Goal: Information Seeking & Learning: Learn about a topic

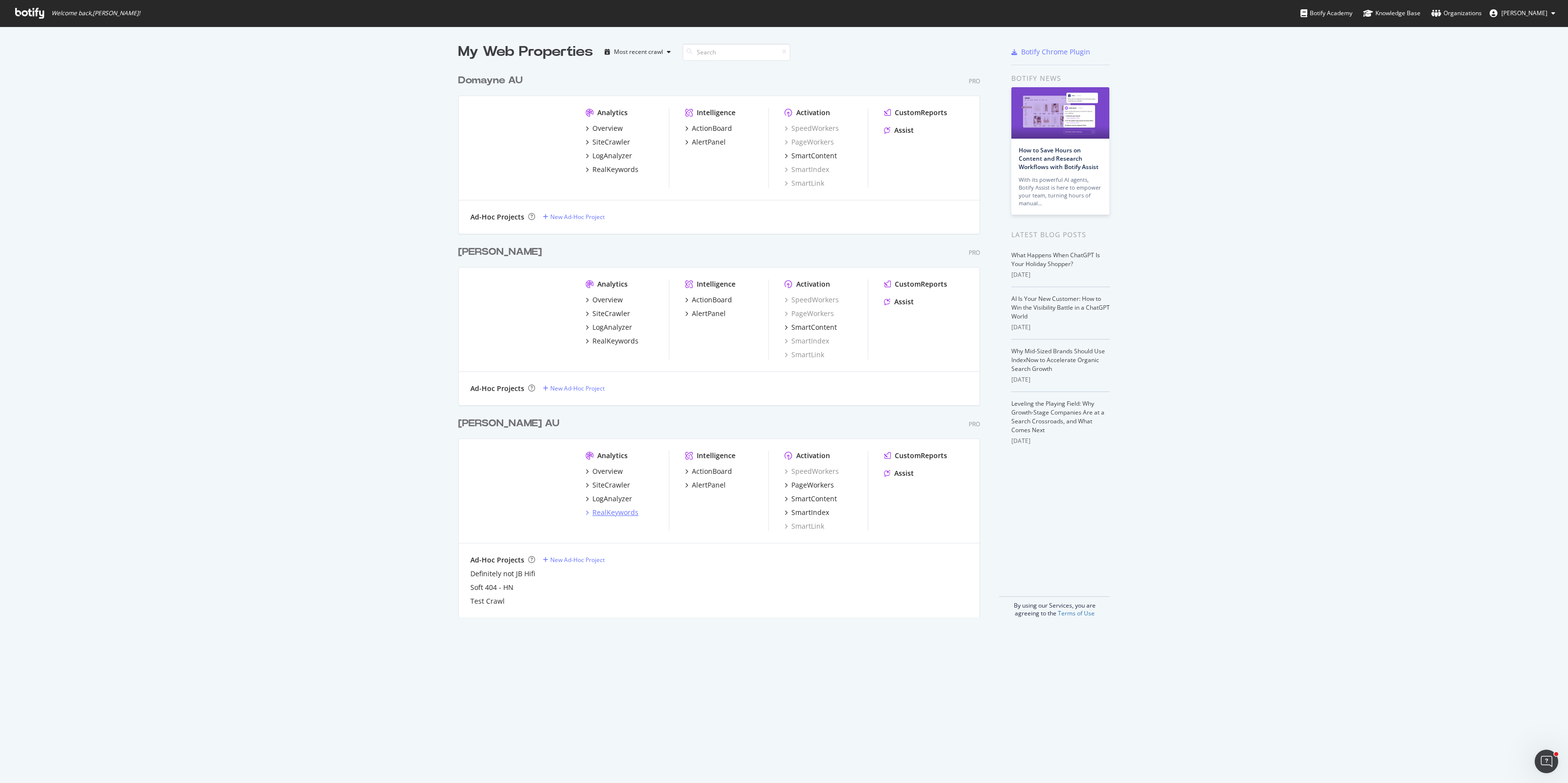
click at [606, 512] on div "RealKeywords" at bounding box center [615, 513] width 46 height 10
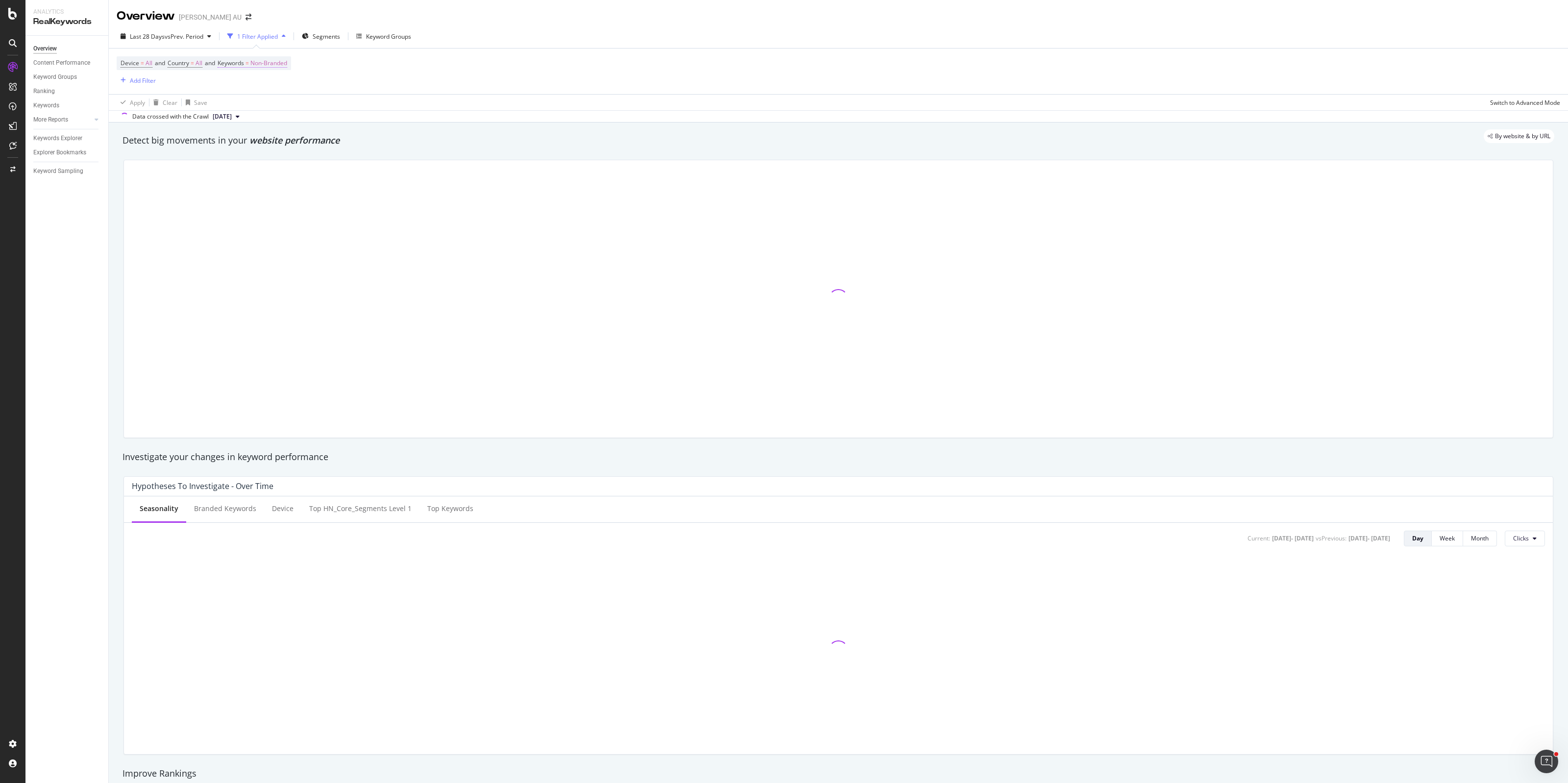
click at [287, 66] on span "Non-Branded" at bounding box center [268, 63] width 37 height 14
click at [270, 87] on span "Non-Branded" at bounding box center [252, 86] width 41 height 9
click at [255, 163] on span "All" at bounding box center [290, 163] width 100 height 9
click at [328, 116] on div "All Cancel Add filter Apply" at bounding box center [285, 95] width 124 height 49
click at [332, 108] on div "Apply" at bounding box center [332, 107] width 15 height 9
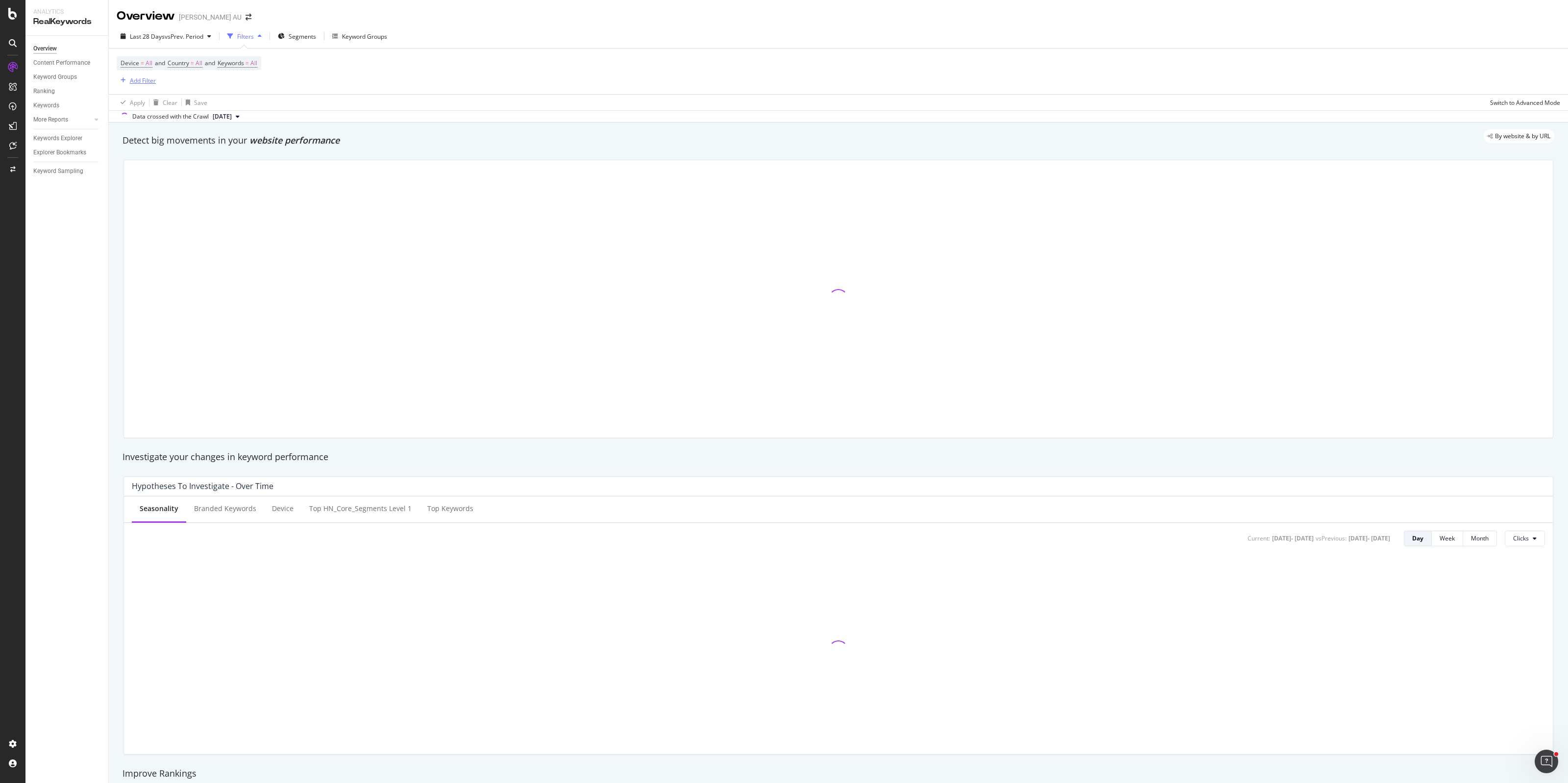
click at [143, 79] on div "Add Filter" at bounding box center [142, 81] width 26 height 9
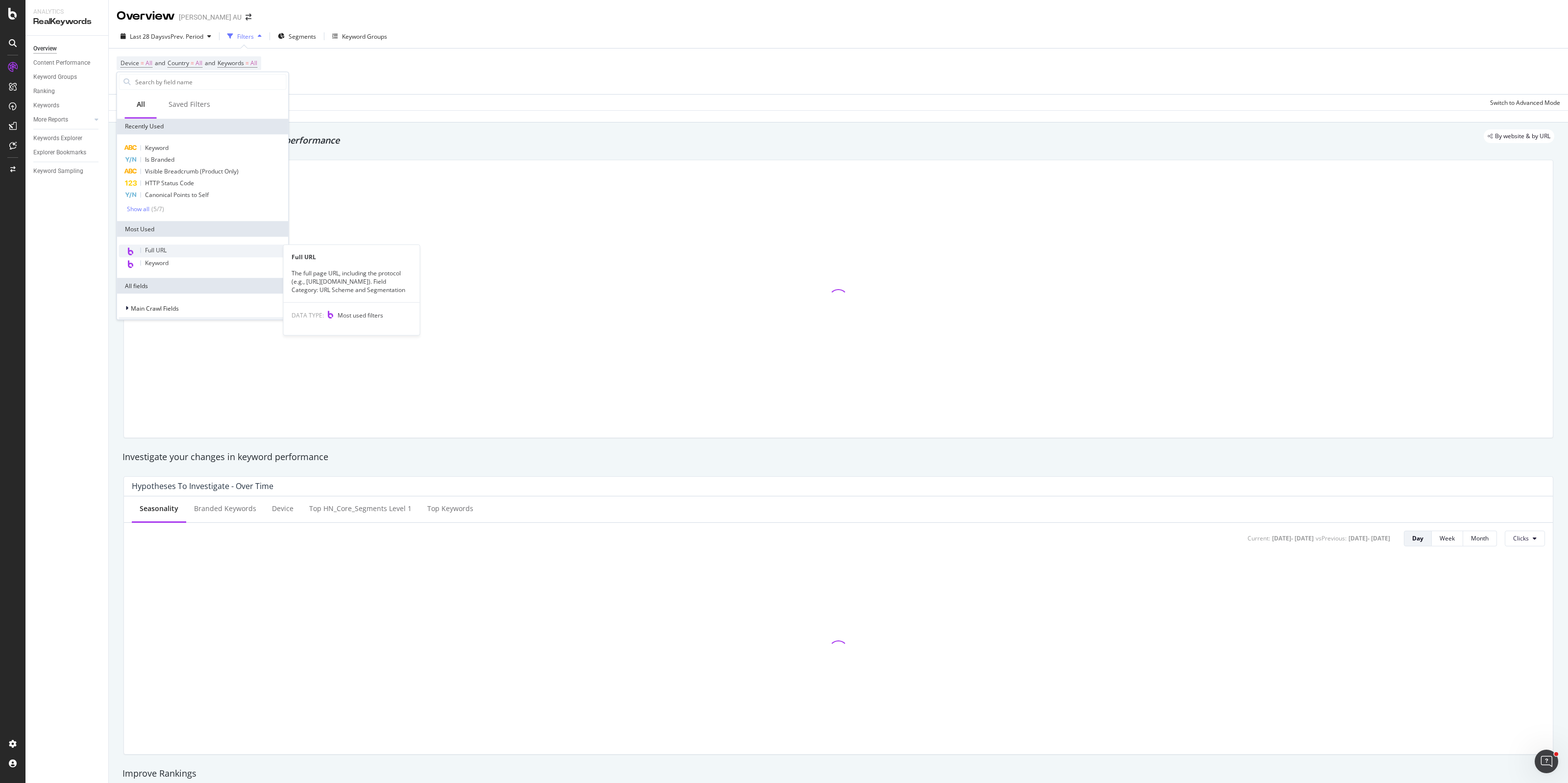
click at [160, 251] on span "Full URL" at bounding box center [155, 250] width 21 height 9
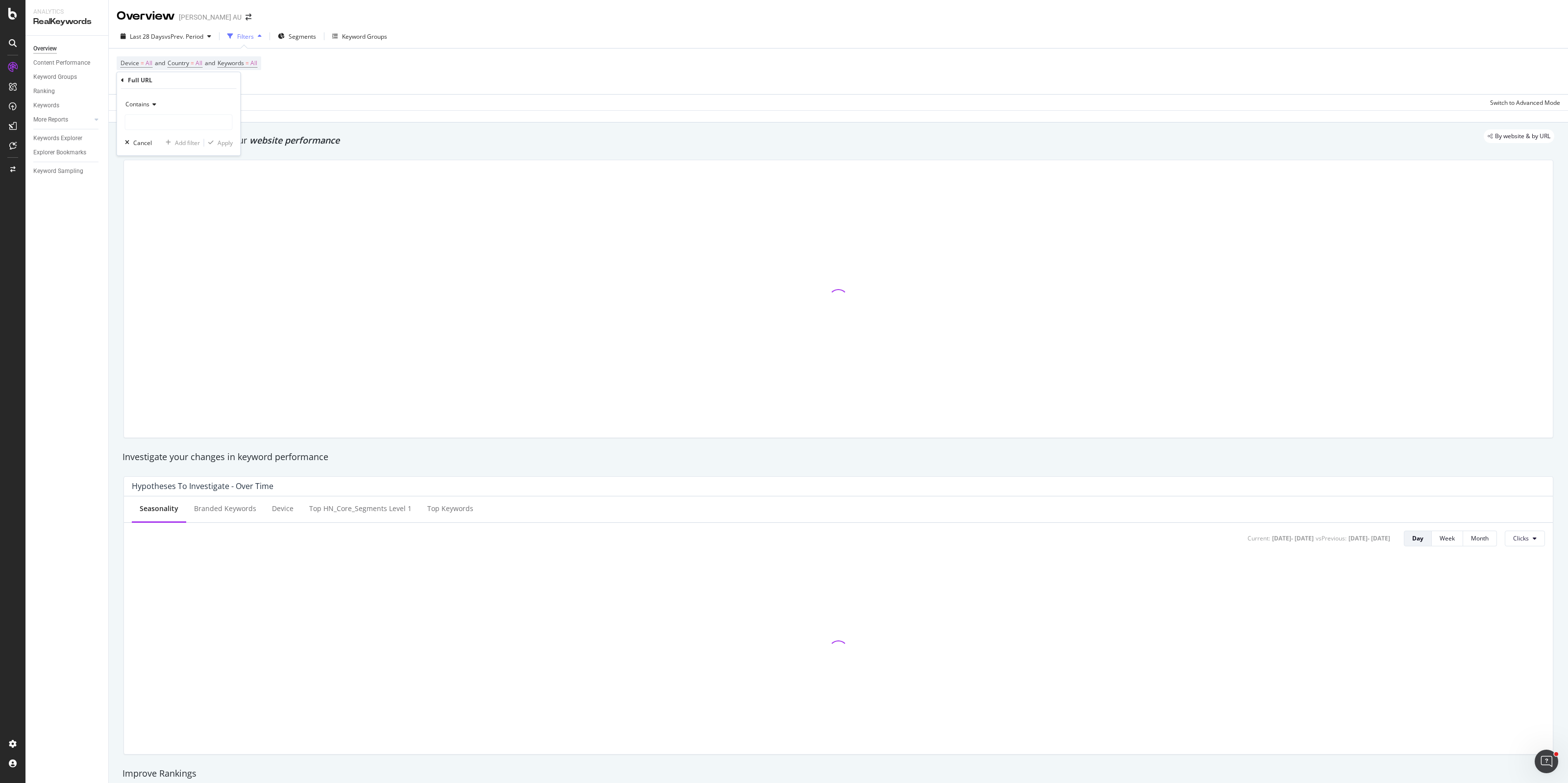
click at [159, 132] on div "Contains Cancel Add filter Apply" at bounding box center [178, 122] width 124 height 66
click at [158, 129] on input "text" at bounding box center [178, 122] width 107 height 16
paste input "https://www.harveynorman.com.au/heating-cooling-air-treatment/heating"
type input "https://www.harveynorman.com.au/heating-cooling-air-treatment/heating"
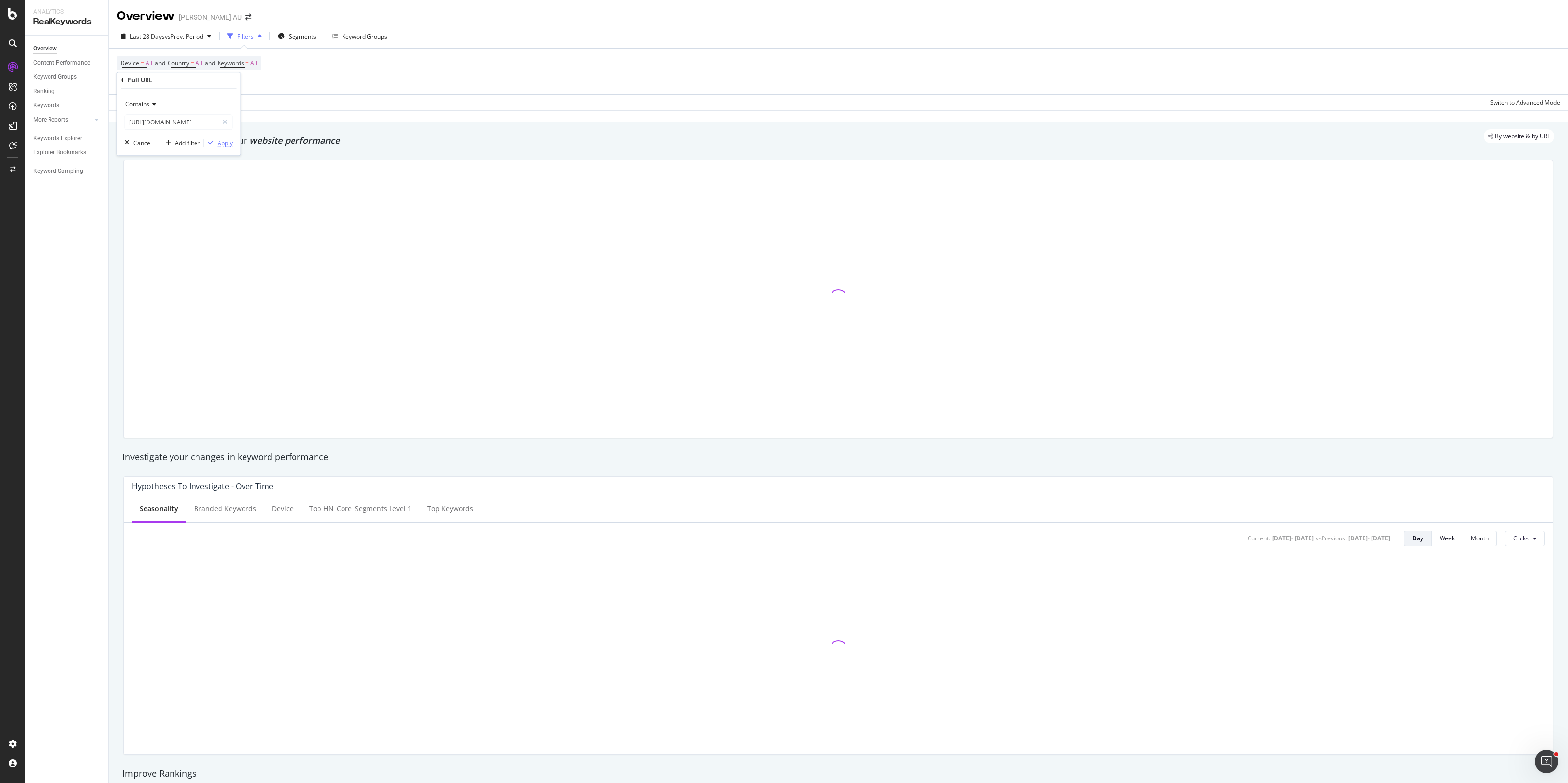
click at [223, 147] on button "Apply" at bounding box center [219, 142] width 29 height 10
click at [177, 36] on span "vs Prev. Period" at bounding box center [184, 37] width 39 height 9
click at [153, 133] on div "Custom" at bounding box center [152, 130] width 21 height 9
click at [155, 142] on input "2025/08/04" at bounding box center [150, 146] width 39 height 14
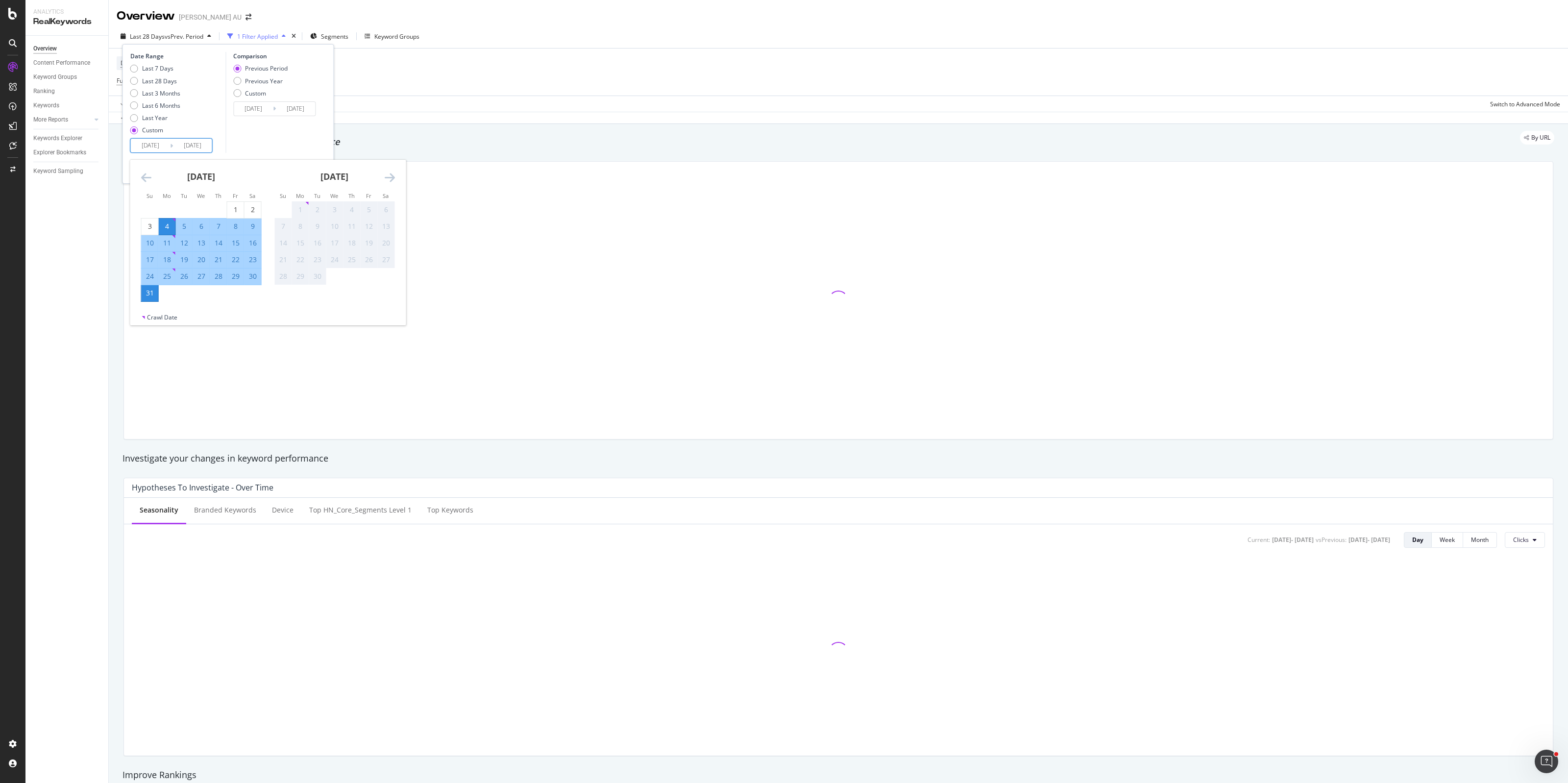
click at [145, 180] on icon "Move backward to switch to the previous month." at bounding box center [146, 177] width 10 height 12
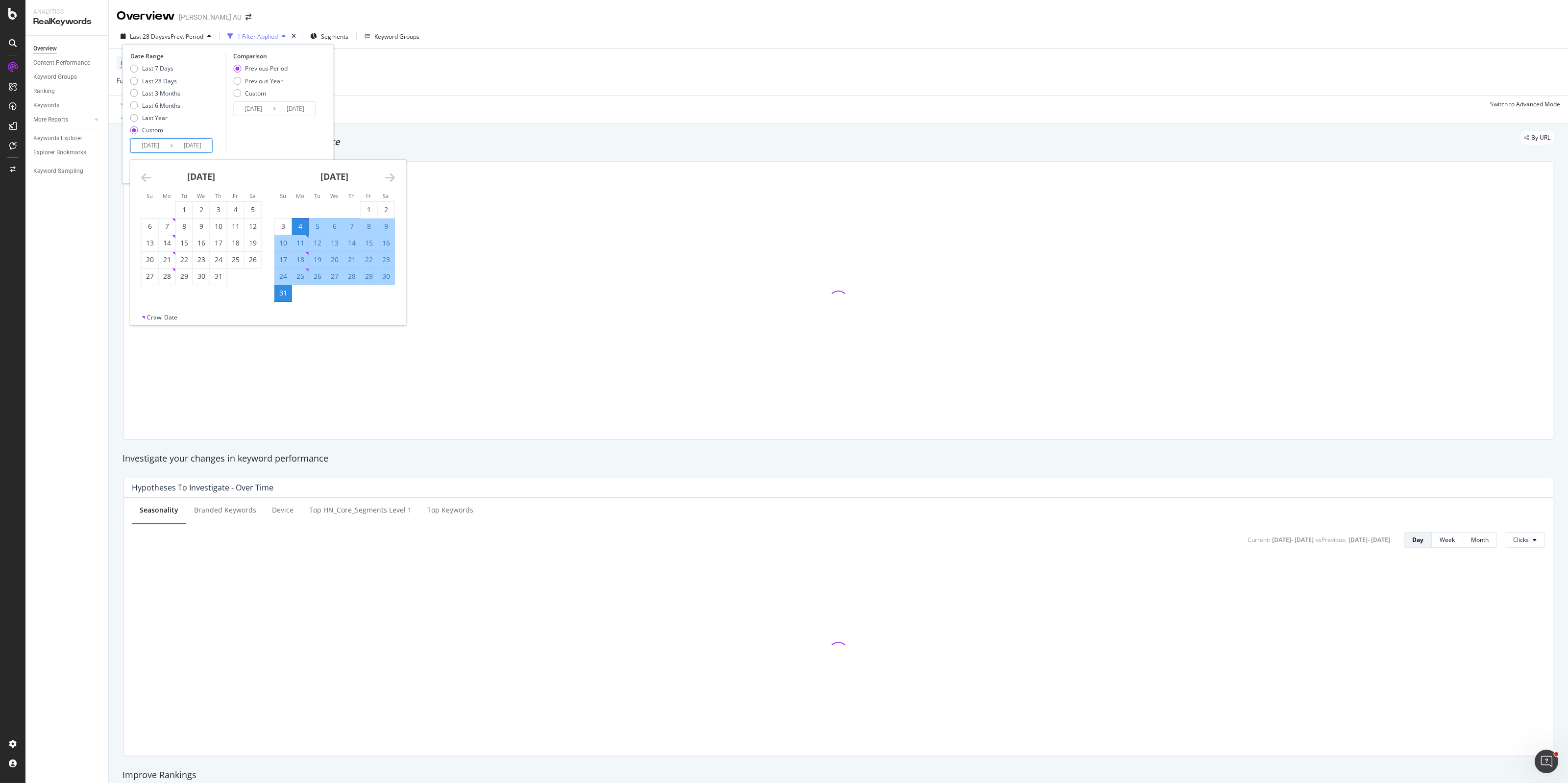
click at [145, 178] on icon "Move backward to switch to the previous month." at bounding box center [146, 177] width 10 height 12
click at [212, 208] on div "1" at bounding box center [218, 209] width 16 height 10
type input "2025/05/01"
type input "2024/12/28"
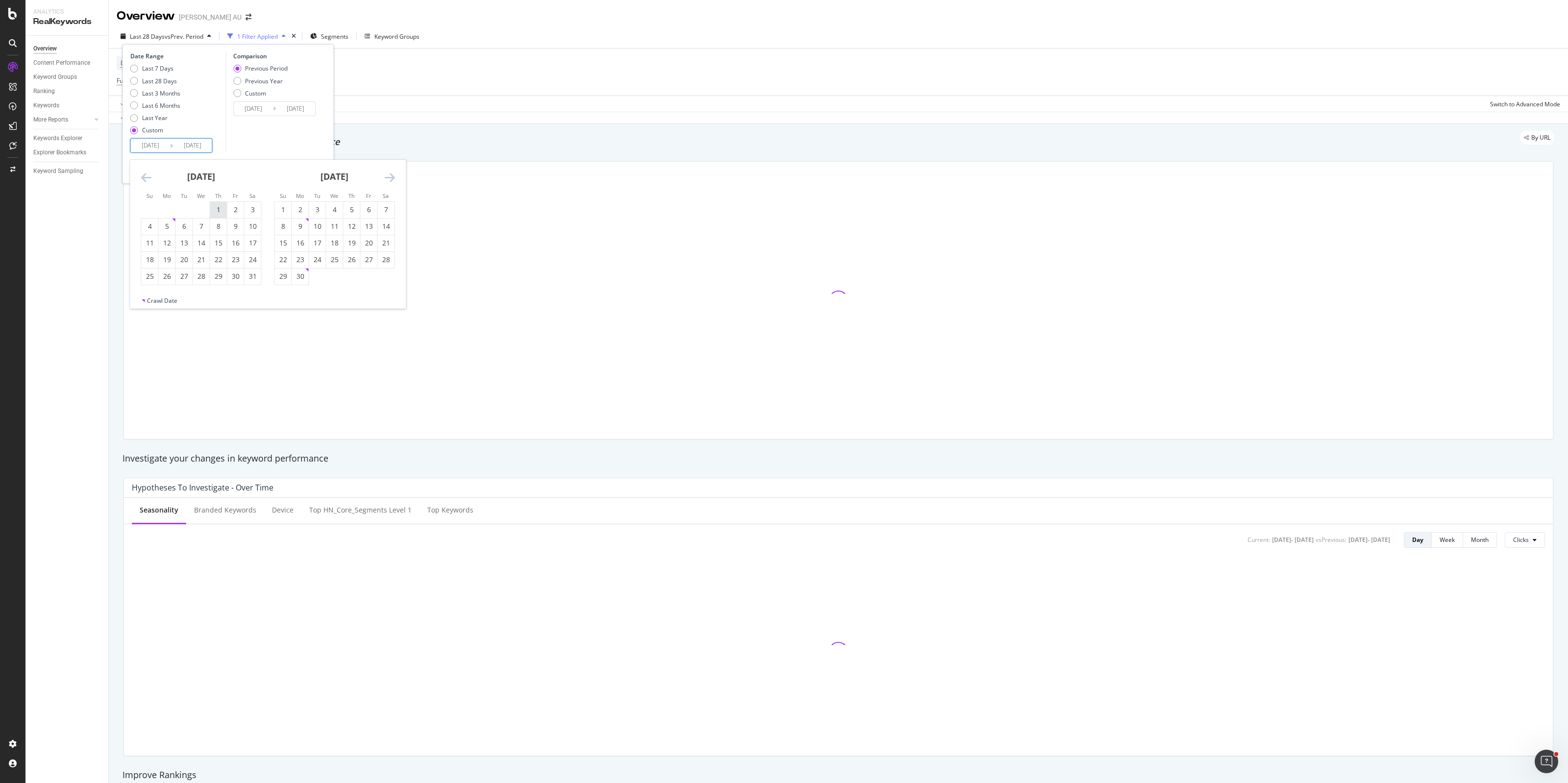
type input "2025/04/30"
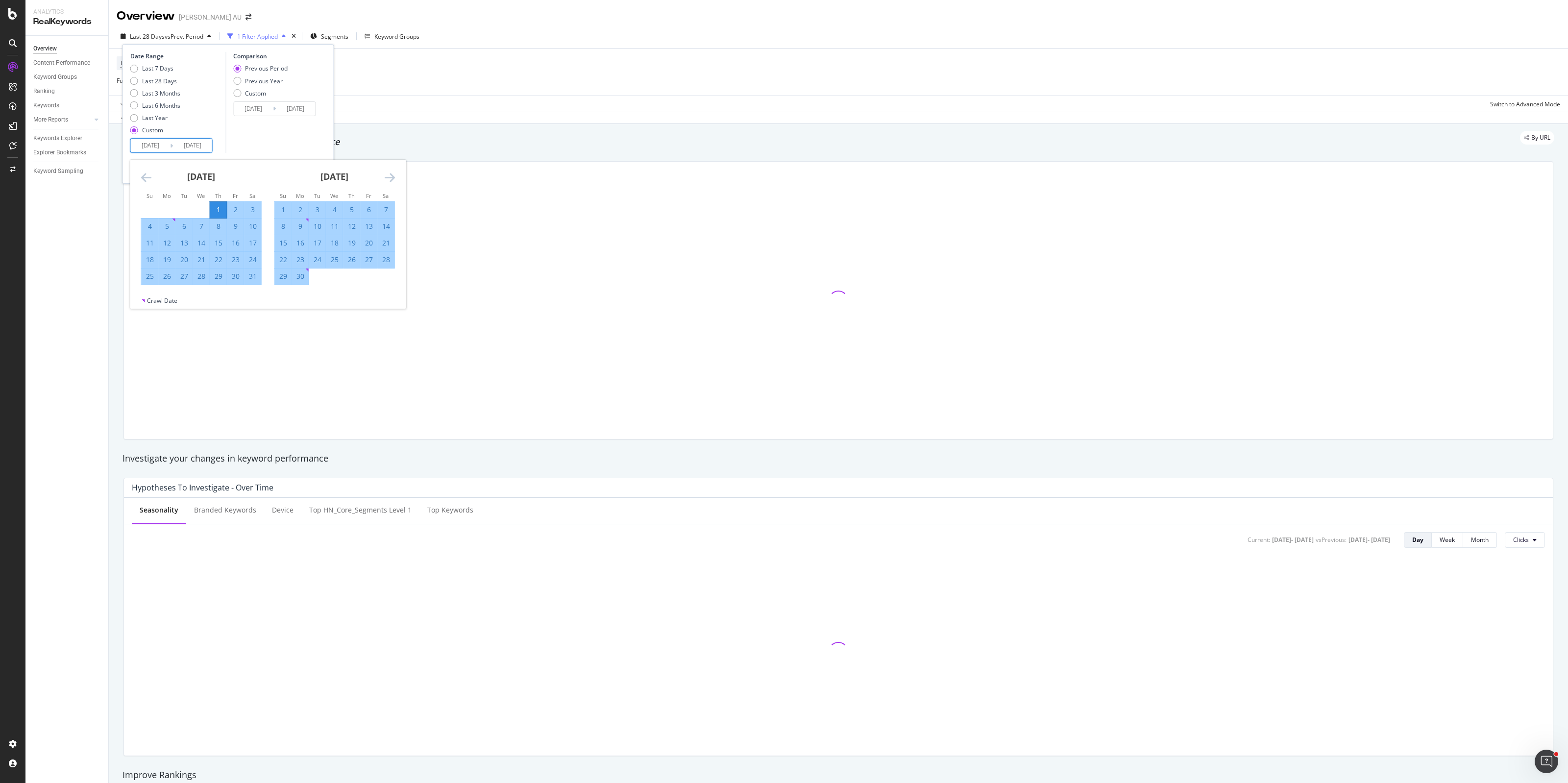
click at [385, 177] on icon "Move forward to switch to the next month." at bounding box center [390, 177] width 10 height 12
click at [388, 175] on icon "Move forward to switch to the next month." at bounding box center [390, 177] width 10 height 12
click at [288, 293] on div "31" at bounding box center [283, 293] width 16 height 10
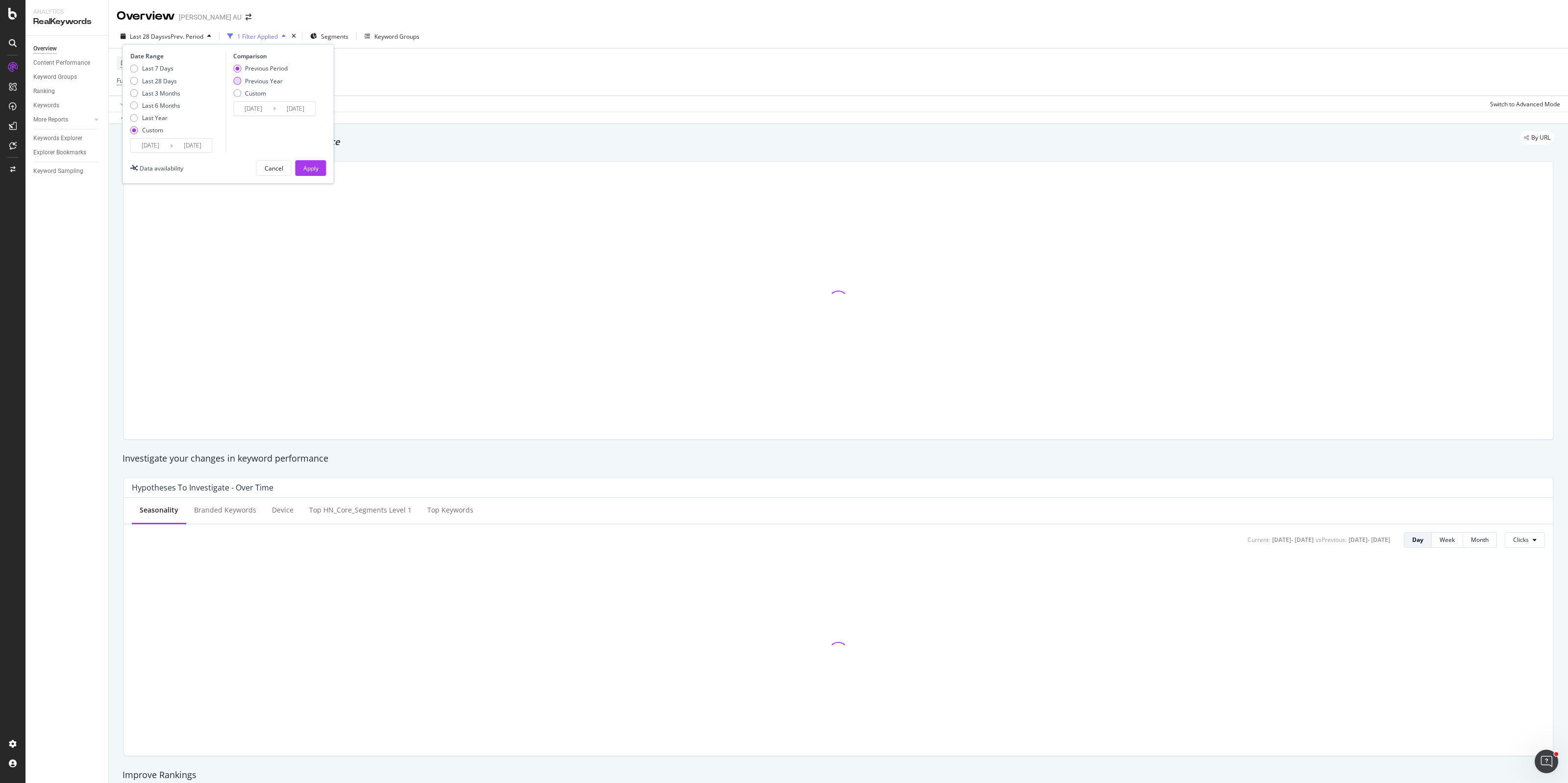
click at [260, 82] on div "Previous Year" at bounding box center [264, 81] width 38 height 9
type input "2024/05/02"
type input "2024/09/01"
click at [253, 109] on input "2024/05/02" at bounding box center [253, 108] width 39 height 14
click at [250, 138] on icon "Move backward to switch to the previous month." at bounding box center [249, 140] width 10 height 12
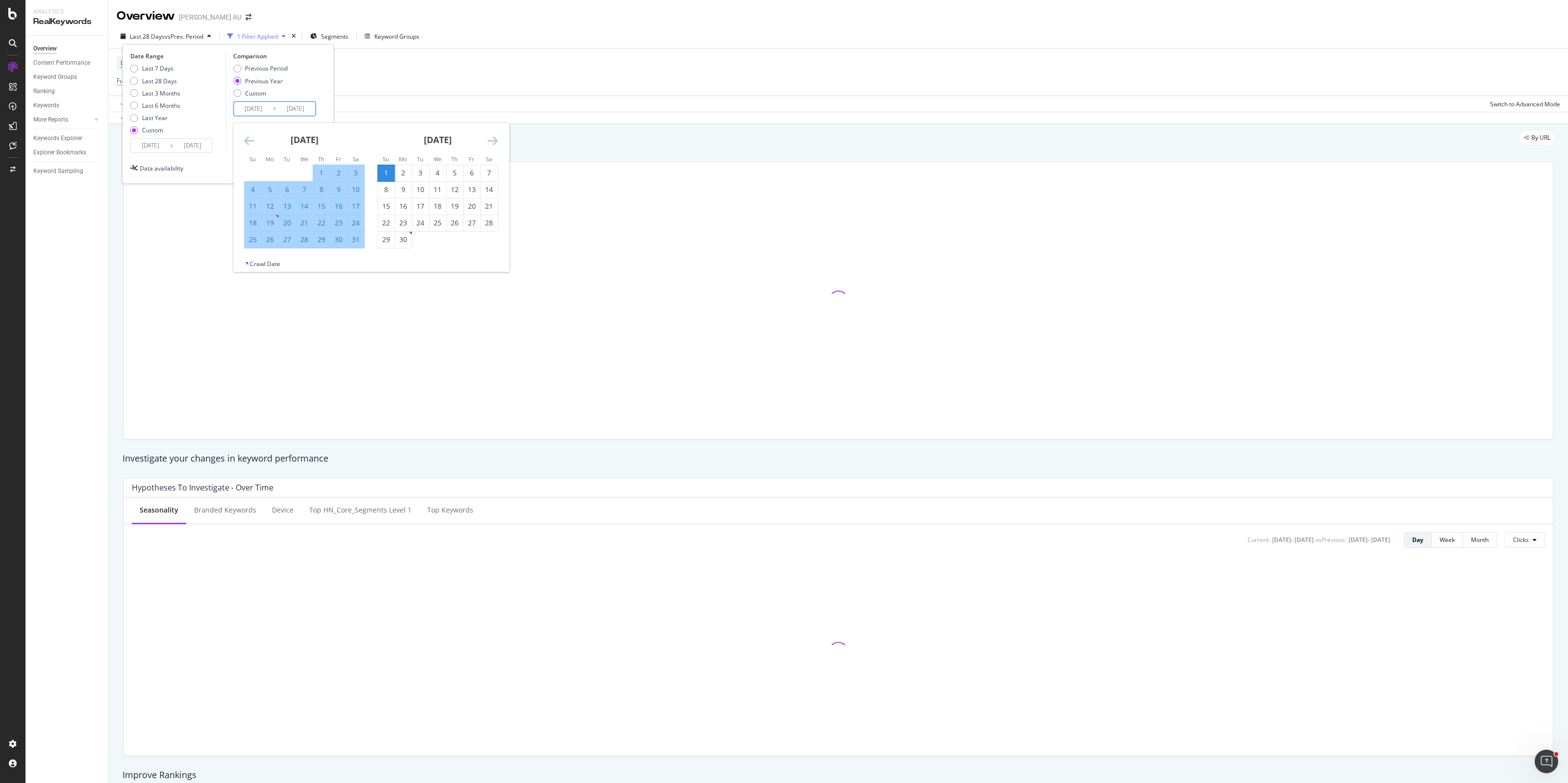
click at [250, 138] on icon "Move backward to switch to the previous month." at bounding box center [249, 140] width 10 height 12
click at [305, 175] on div "1" at bounding box center [304, 173] width 16 height 10
type input "2024/05/01"
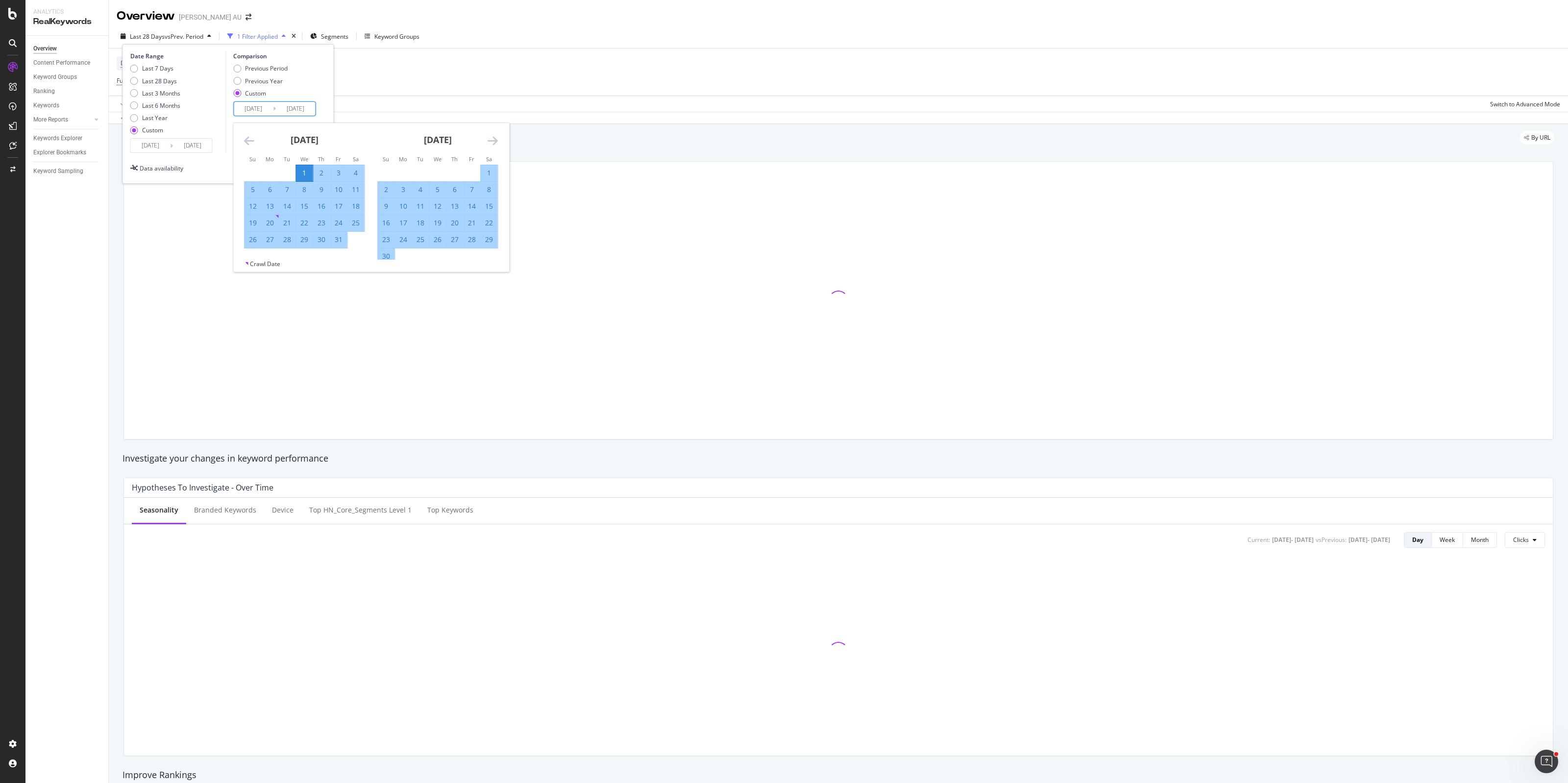
click at [489, 141] on icon "Move forward to switch to the next month." at bounding box center [492, 140] width 10 height 12
click at [490, 140] on icon "Move forward to switch to the next month." at bounding box center [492, 140] width 10 height 12
click at [357, 244] on div "31" at bounding box center [355, 240] width 16 height 10
type input "2024/08/31"
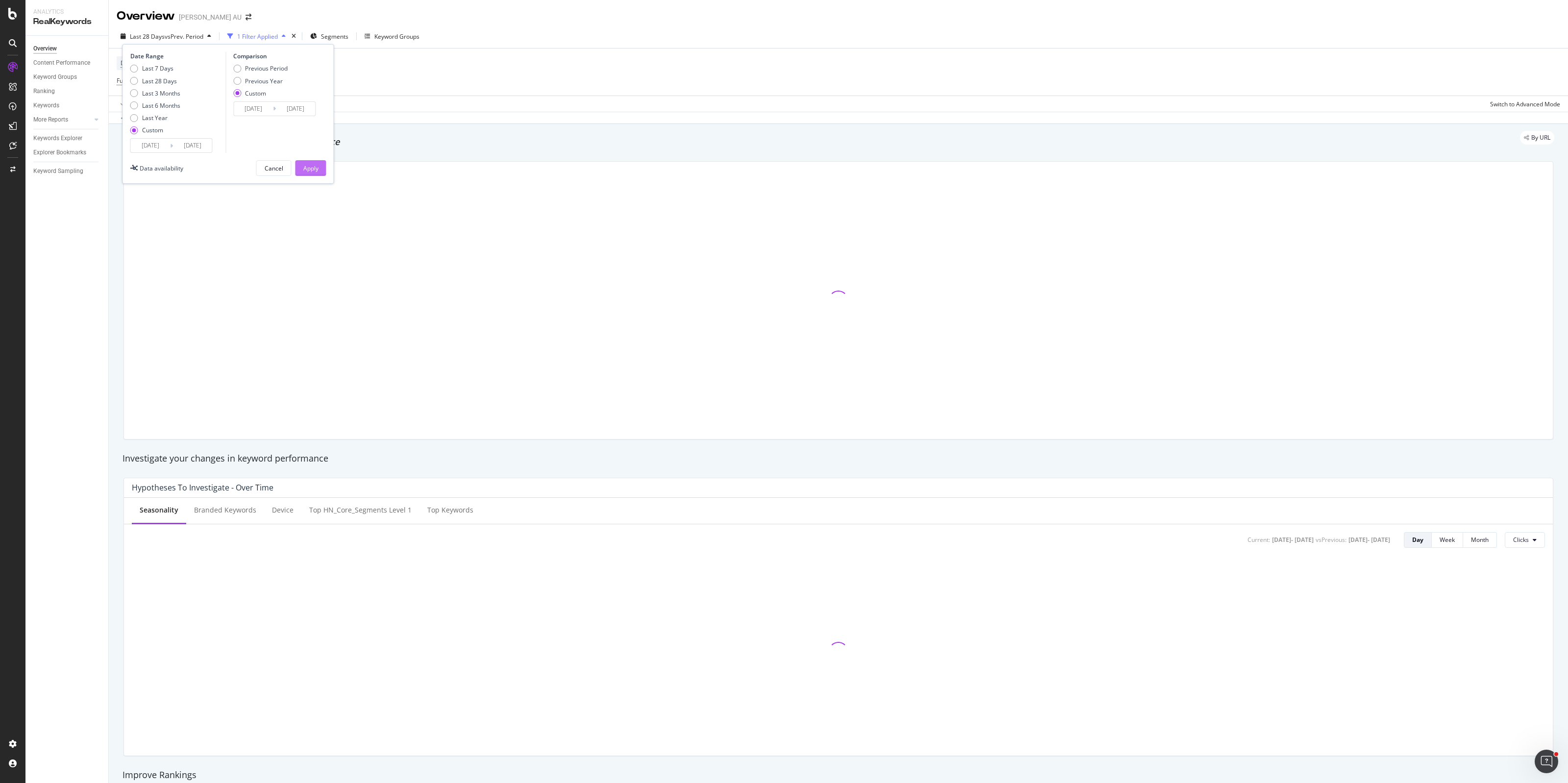
click at [312, 166] on div "Apply" at bounding box center [310, 169] width 15 height 9
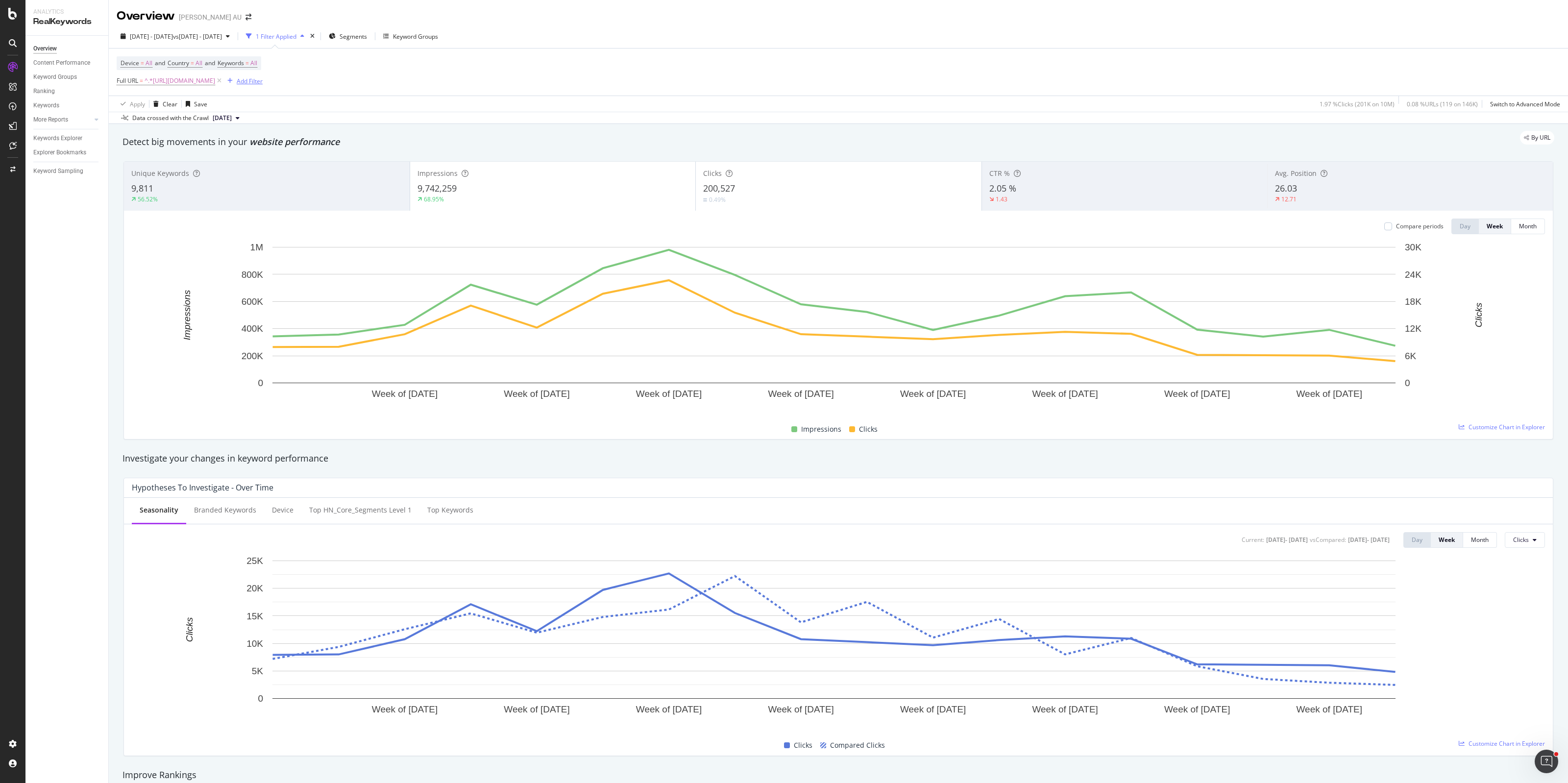
click at [262, 82] on div "Add Filter" at bounding box center [250, 81] width 26 height 9
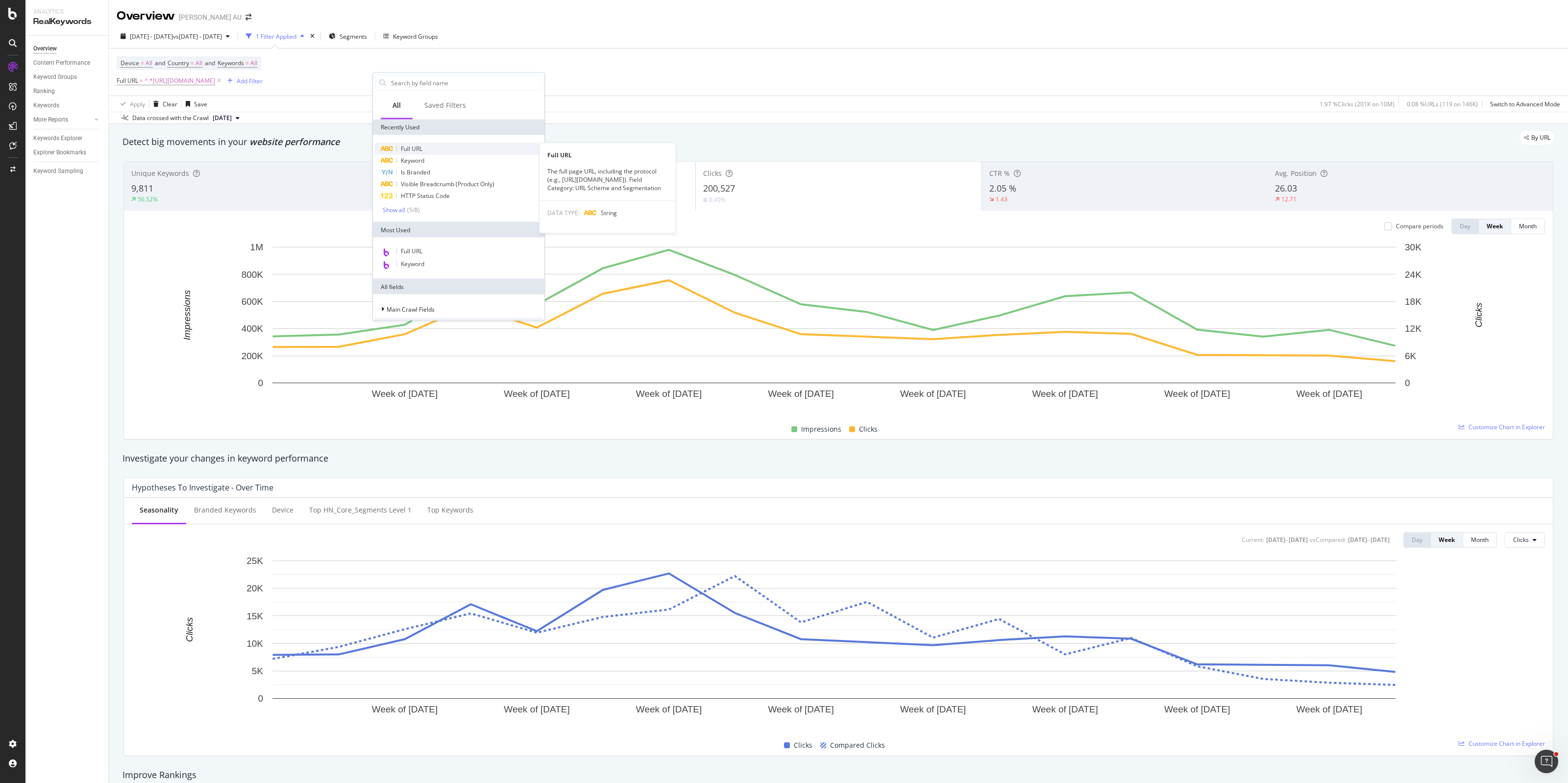
click at [420, 145] on span "Full URL" at bounding box center [411, 149] width 21 height 9
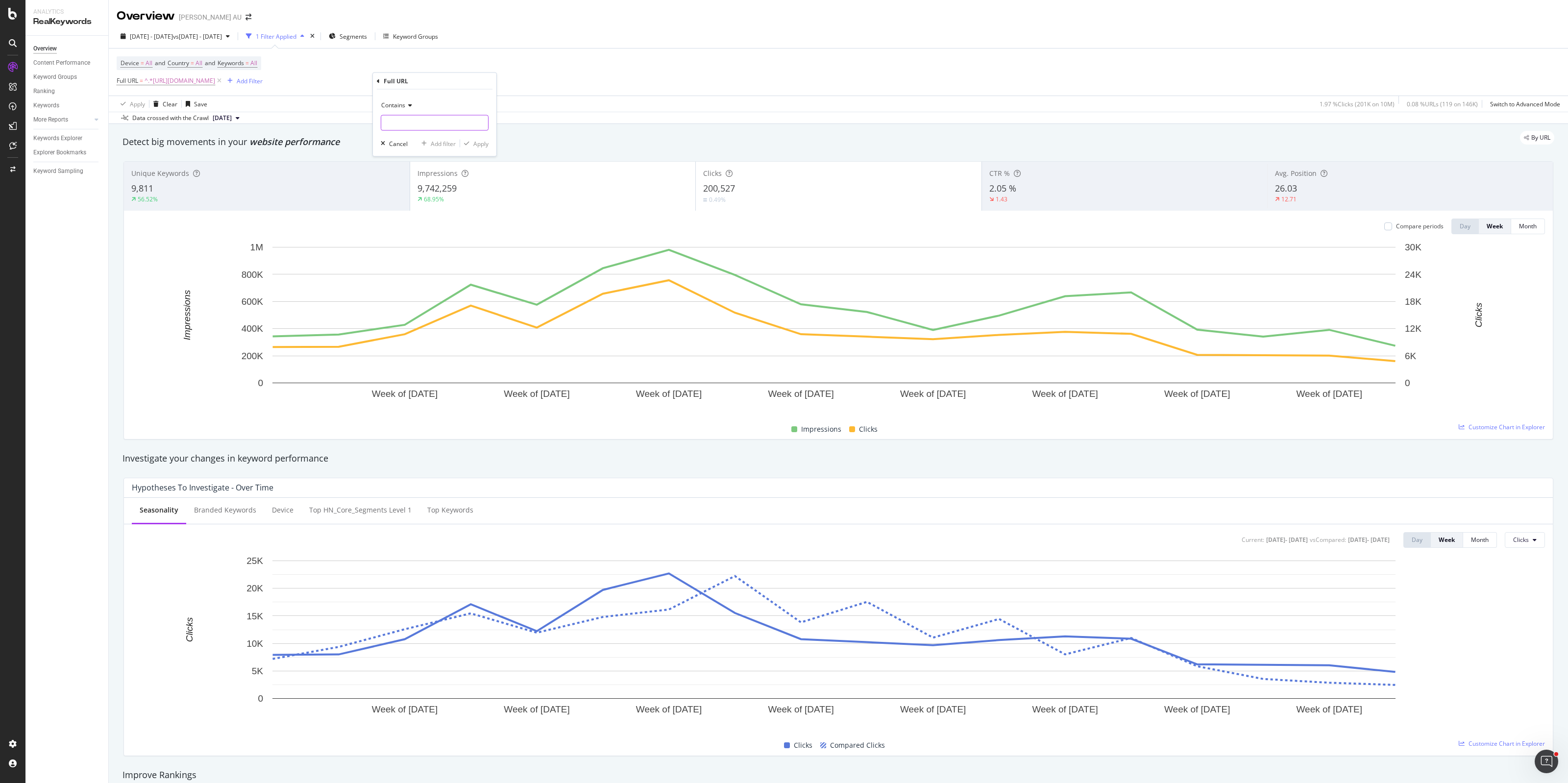
click at [426, 121] on input "text" at bounding box center [434, 123] width 107 height 16
type input "heaters"
click at [481, 143] on div "Apply" at bounding box center [481, 144] width 15 height 9
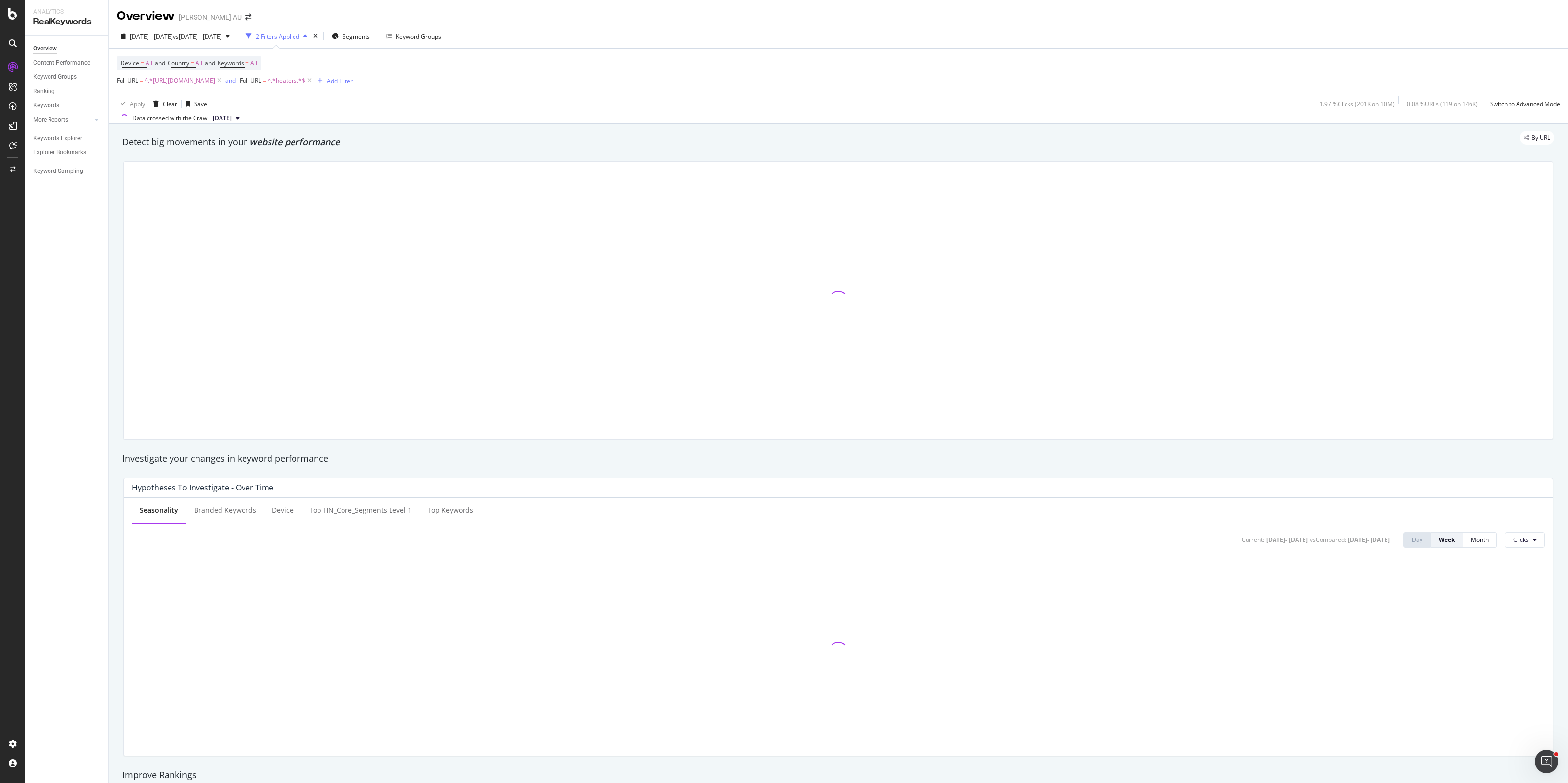
click at [240, 86] on span "and" at bounding box center [231, 81] width 16 height 14
click at [236, 82] on div "and" at bounding box center [230, 81] width 10 height 9
click at [348, 83] on div "Add Filter" at bounding box center [335, 81] width 26 height 9
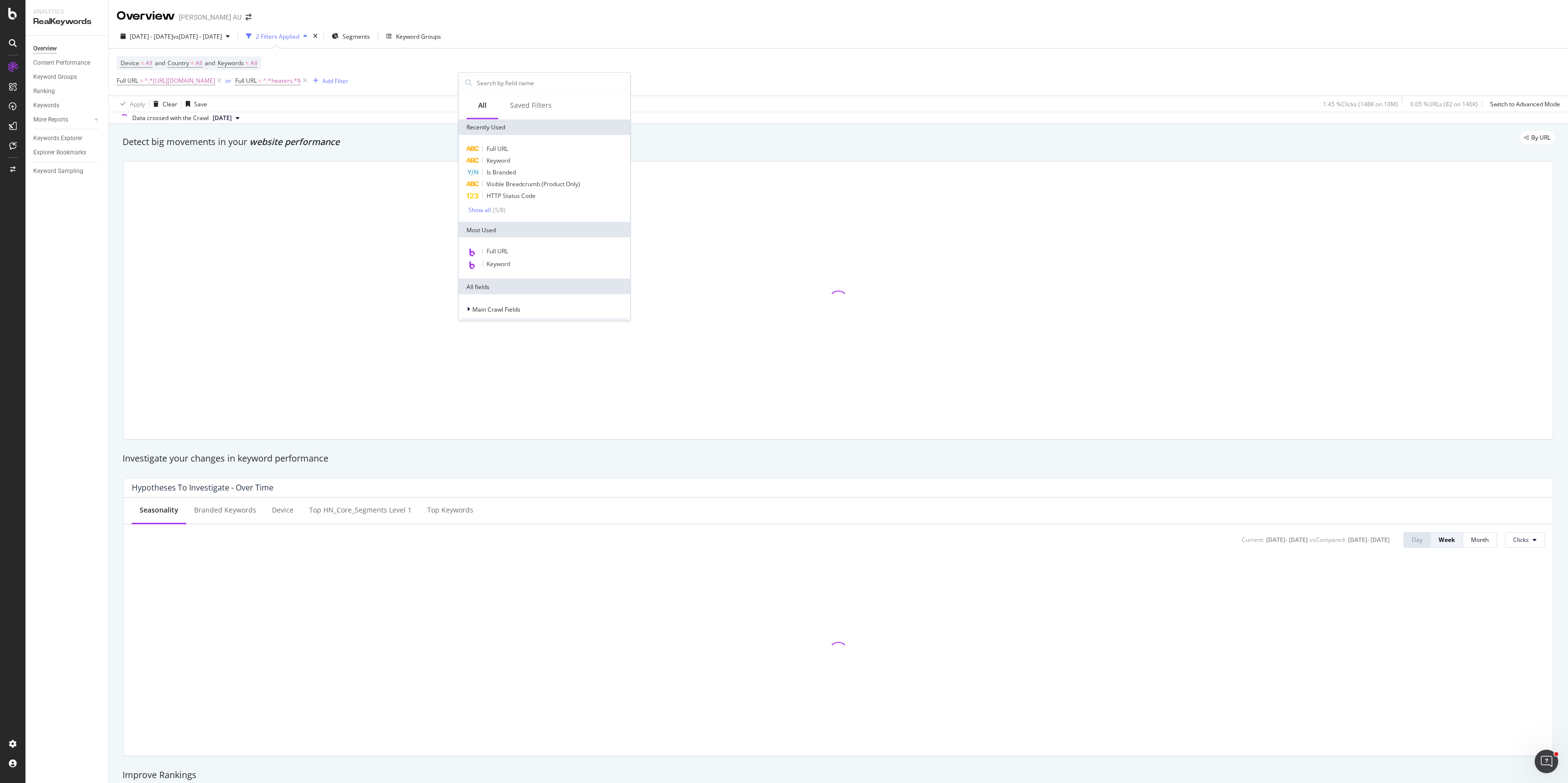
click at [415, 106] on div "Apply Clear Save 1.45 % Clicks ( 148K on 10M ) 0.05 % URLs ( 82 on 146K ) Switc…" at bounding box center [838, 104] width 1459 height 16
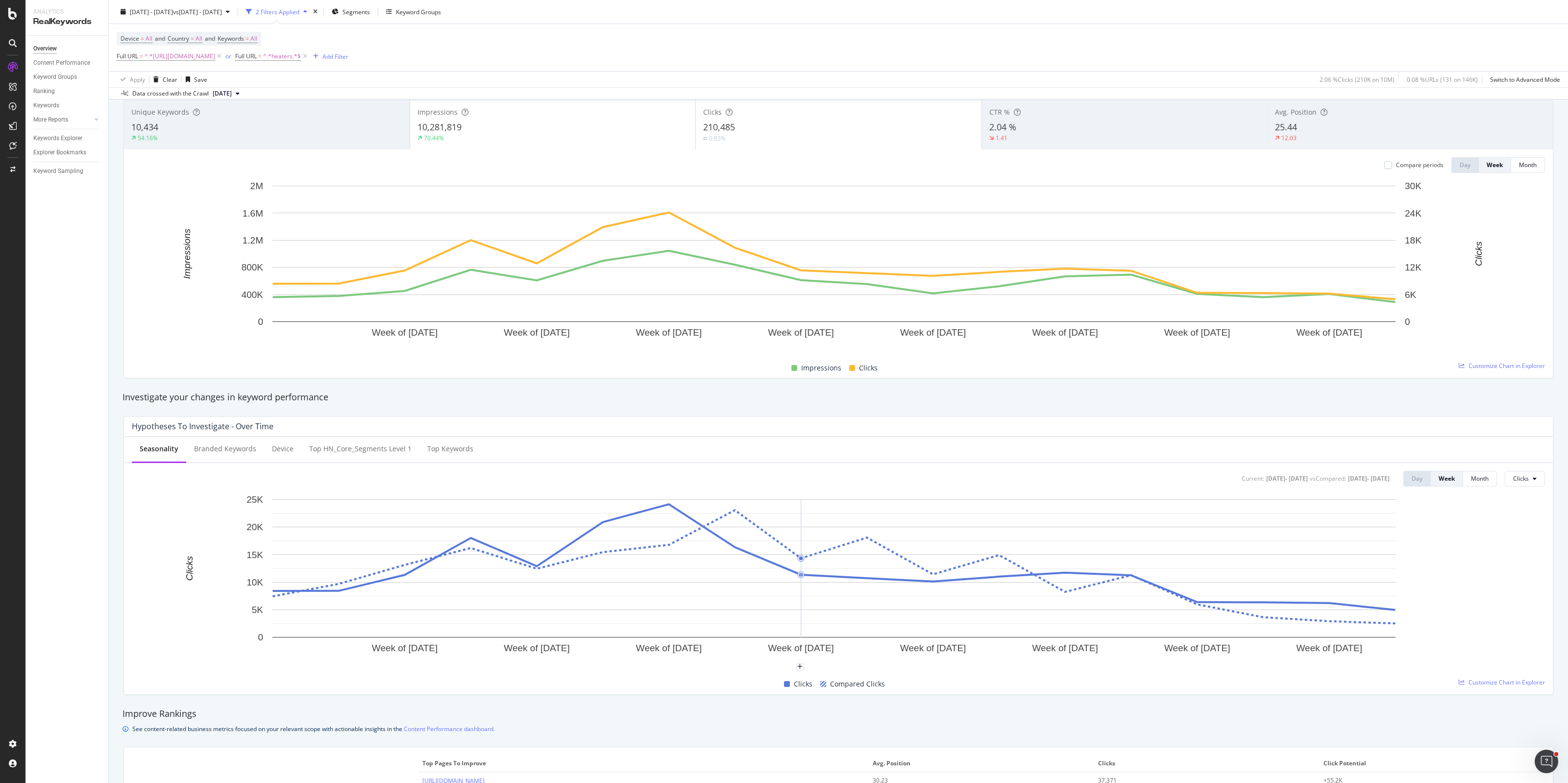
scroll to position [43, 0]
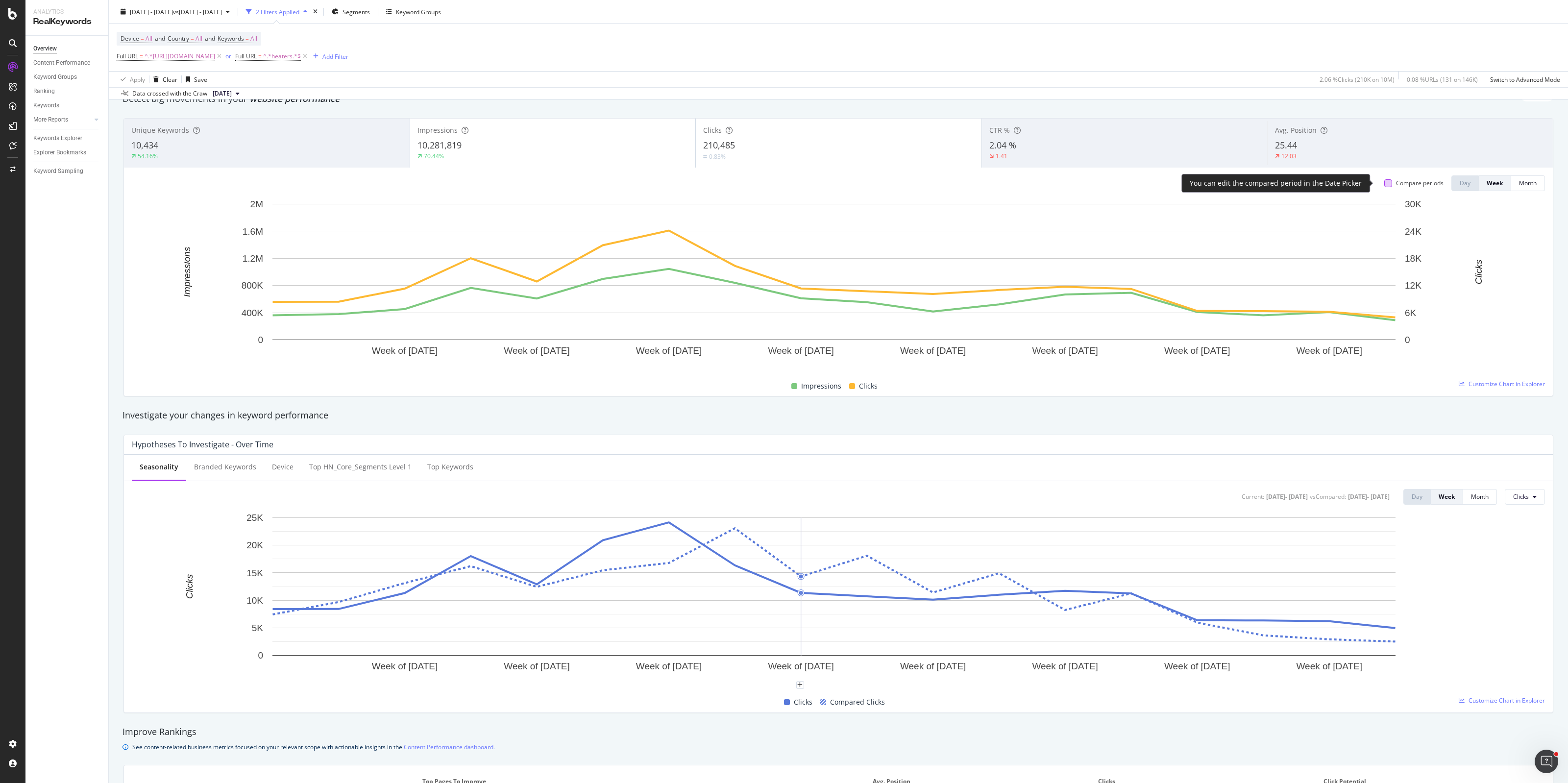
click at [1384, 182] on div at bounding box center [1388, 183] width 8 height 8
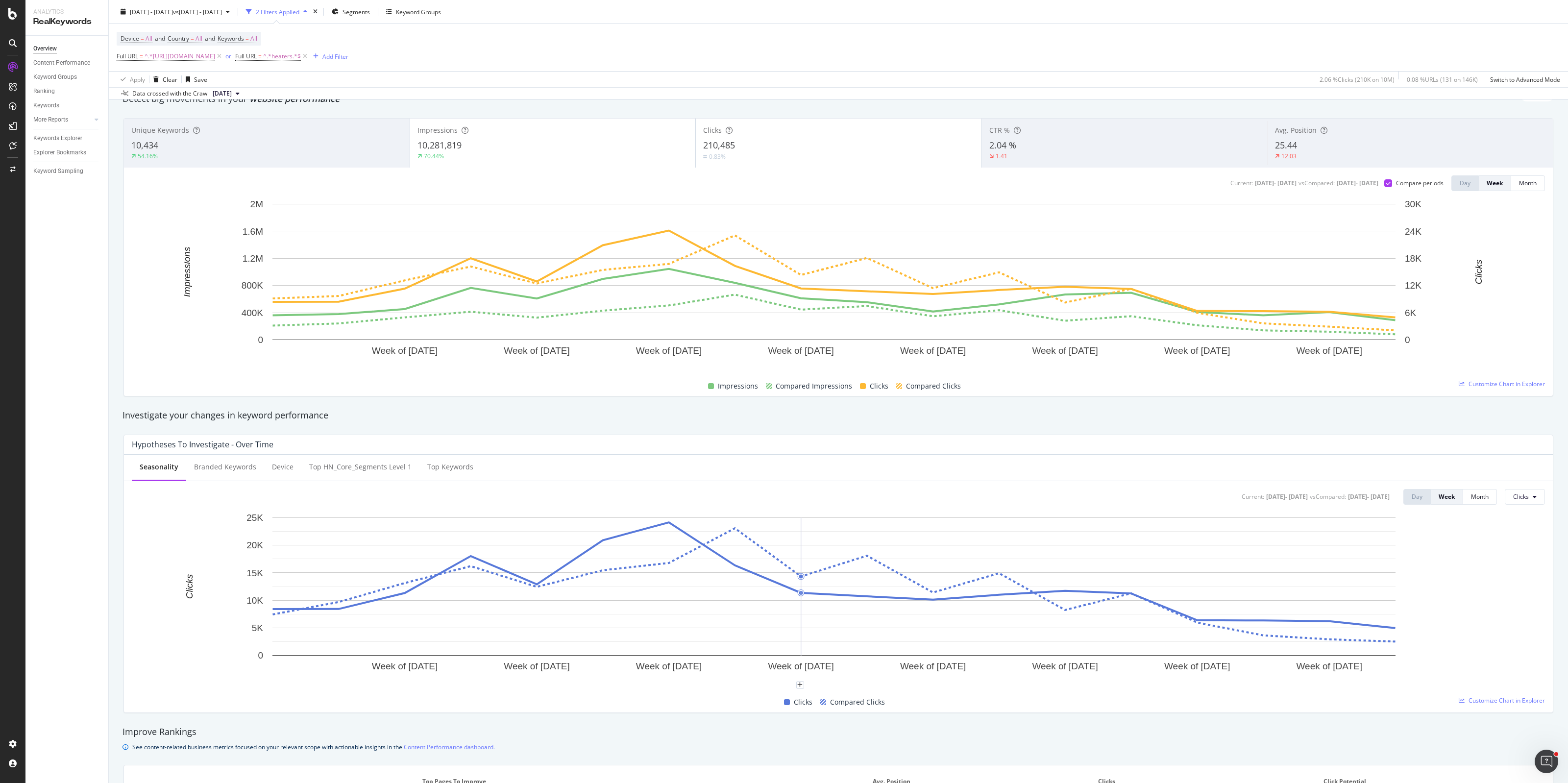
click at [1386, 183] on icon at bounding box center [1388, 183] width 4 height 5
